Goal: Information Seeking & Learning: Learn about a topic

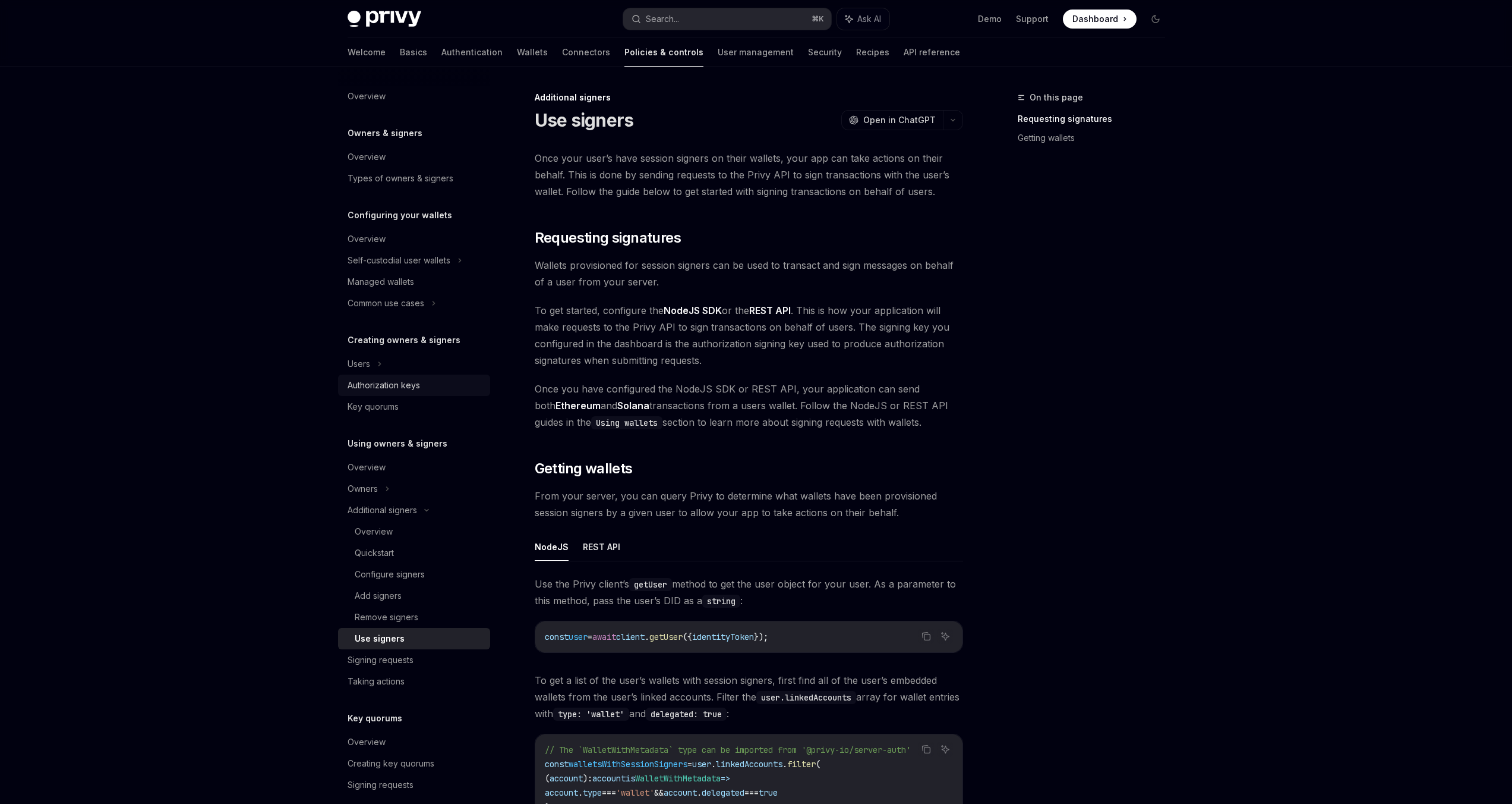
click at [398, 384] on div "Authorization keys" at bounding box center [383, 385] width 72 height 14
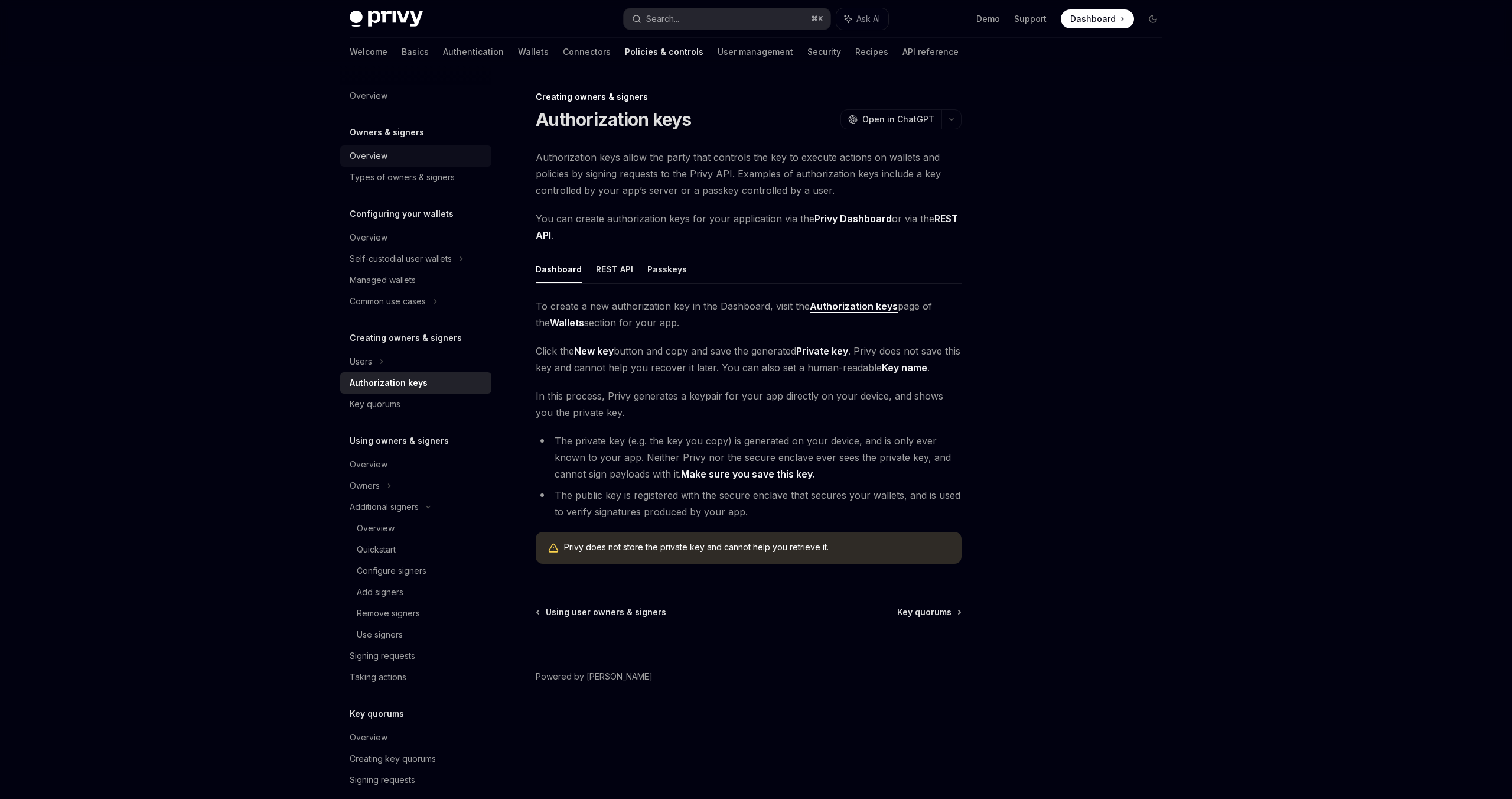
click at [363, 156] on div "Overview" at bounding box center [369, 156] width 38 height 14
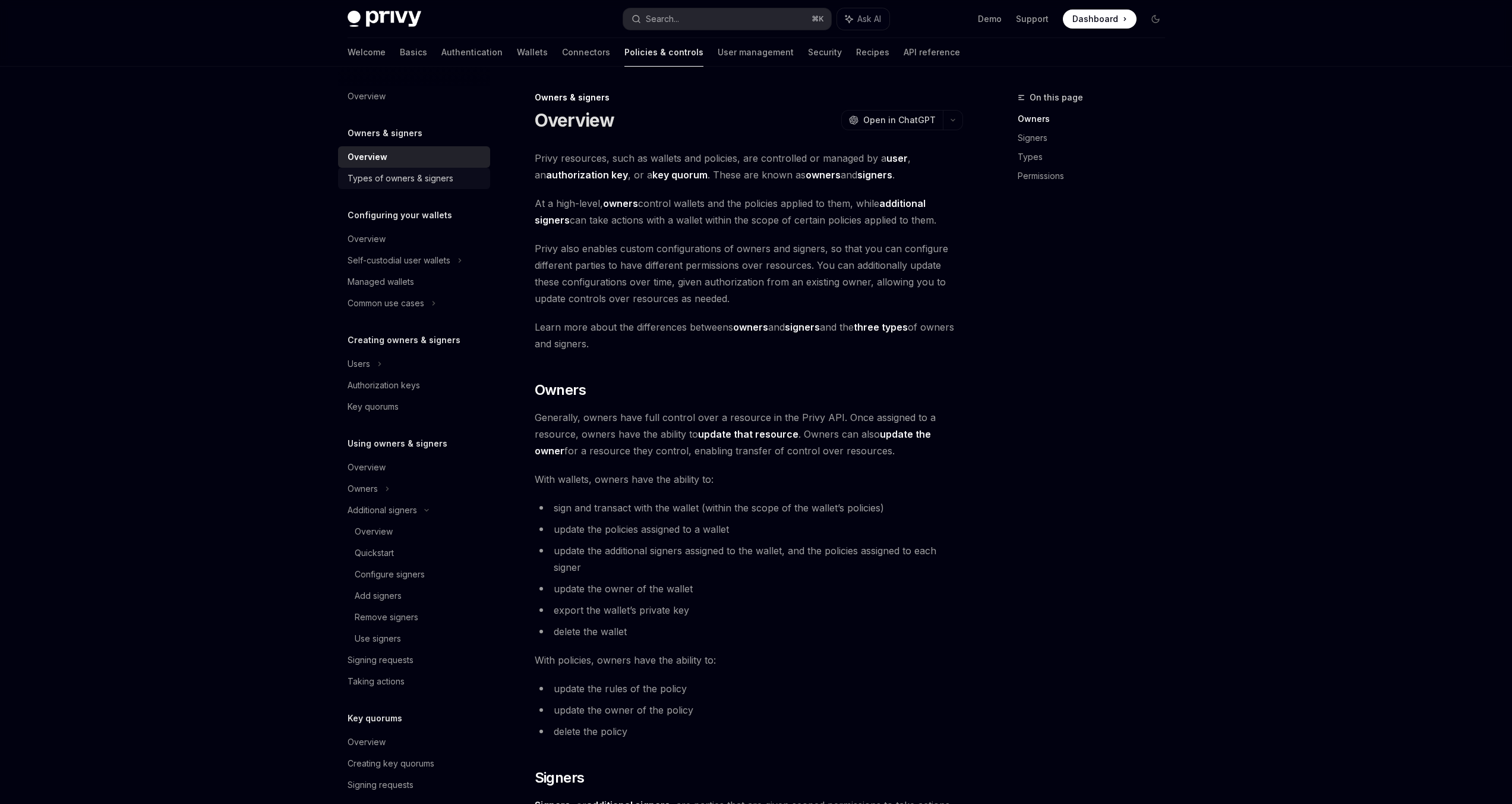
click at [394, 183] on div "Types of owners & signers" at bounding box center [400, 179] width 106 height 14
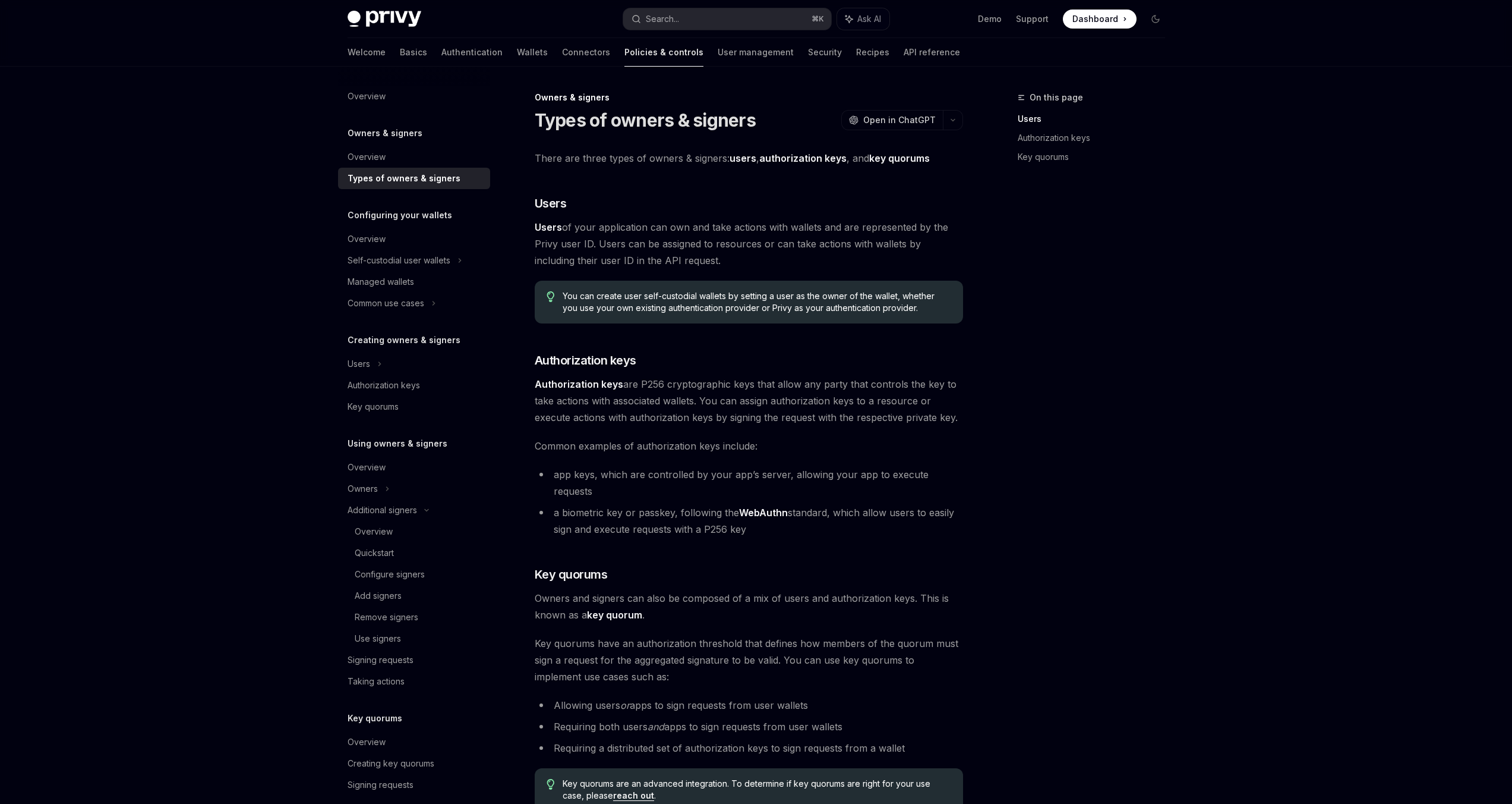
type textarea "*"
